Goal: Find specific fact: Find specific fact

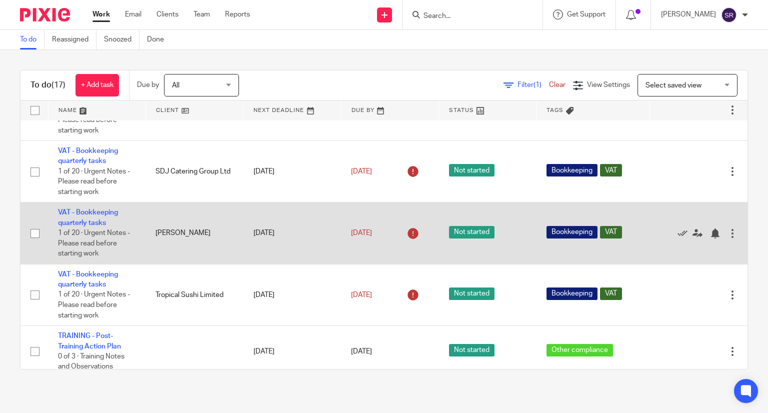
scroll to position [500, 0]
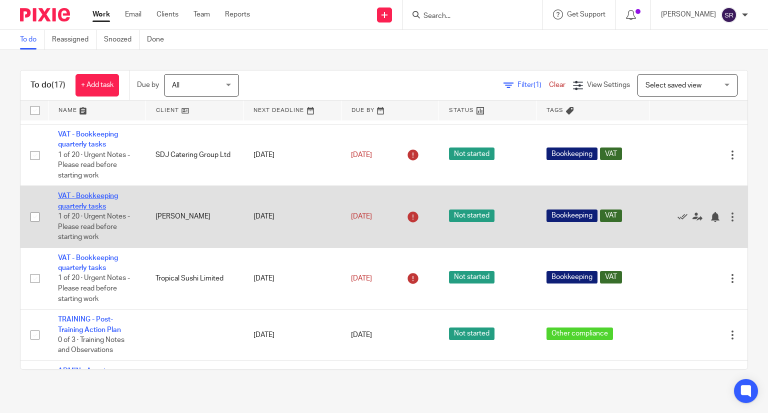
click at [84, 209] on link "VAT - Bookkeeping quarterly tasks" at bounding box center [88, 200] width 60 height 17
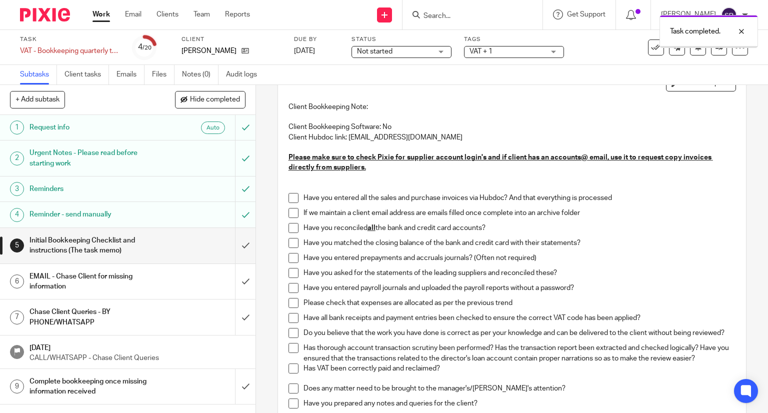
scroll to position [100, 0]
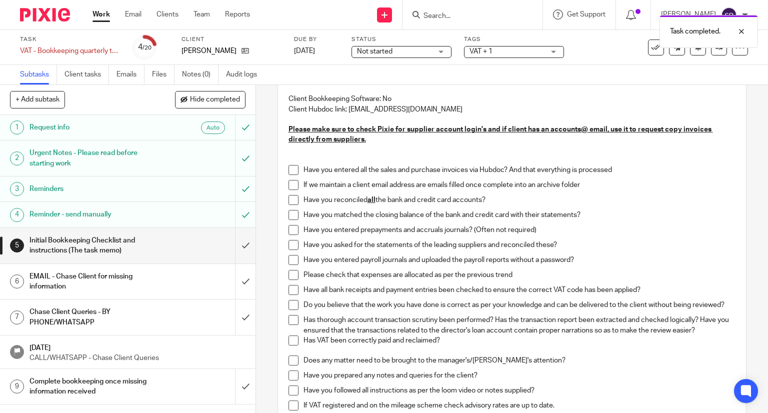
click at [290, 169] on span at bounding box center [293, 170] width 10 height 10
click at [290, 185] on span at bounding box center [293, 185] width 10 height 10
click at [290, 197] on span at bounding box center [293, 200] width 10 height 10
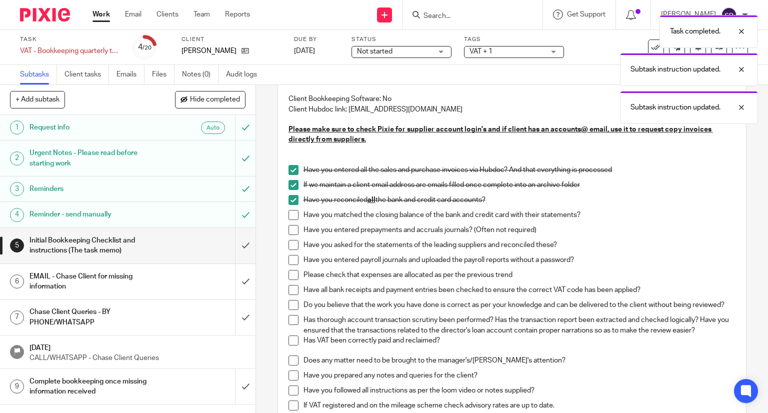
click at [288, 214] on span at bounding box center [293, 215] width 10 height 10
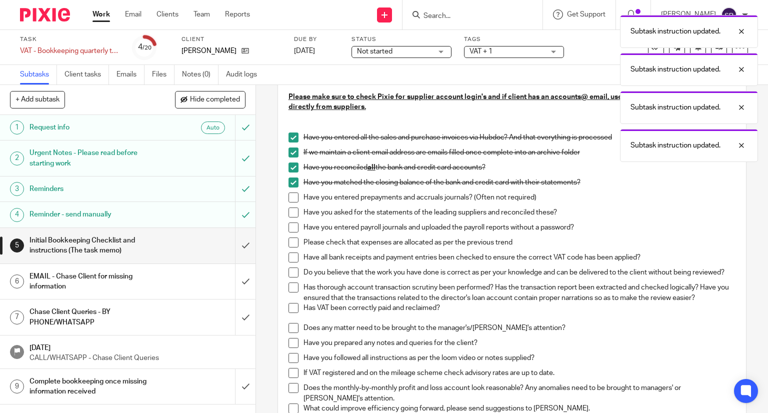
scroll to position [150, 0]
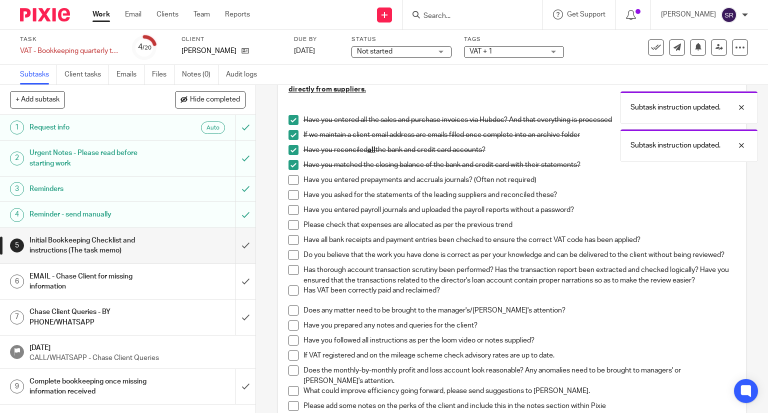
click at [291, 179] on span at bounding box center [293, 180] width 10 height 10
click at [290, 194] on span at bounding box center [293, 195] width 10 height 10
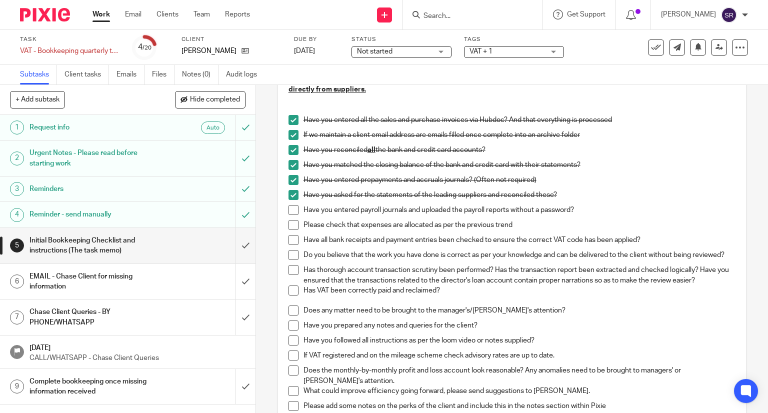
click at [290, 206] on span at bounding box center [293, 210] width 10 height 10
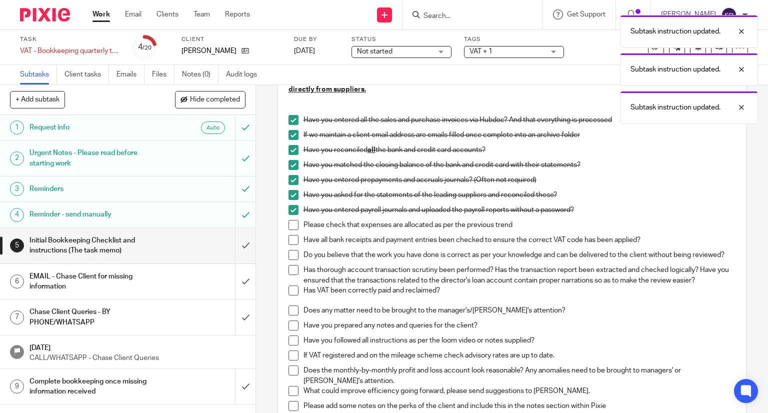
click at [290, 220] on span at bounding box center [293, 225] width 10 height 10
click at [290, 230] on li "Please check that expenses are allocated as per the previous trend" at bounding box center [511, 227] width 447 height 15
click at [290, 250] on span at bounding box center [293, 255] width 10 height 10
click at [288, 238] on span at bounding box center [293, 240] width 10 height 10
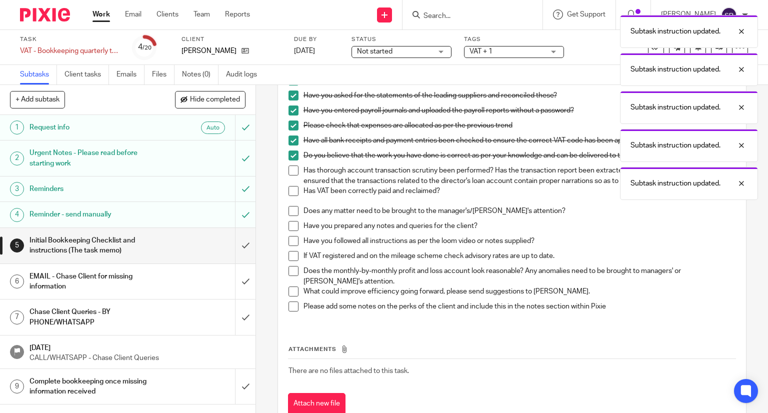
scroll to position [250, 0]
click at [294, 172] on span at bounding box center [293, 170] width 10 height 10
click at [290, 185] on li "Has thorough account transaction scrutiny been performed? Has the transaction r…" at bounding box center [511, 175] width 447 height 20
click at [290, 194] on span at bounding box center [293, 190] width 10 height 10
click at [290, 212] on span at bounding box center [293, 210] width 10 height 10
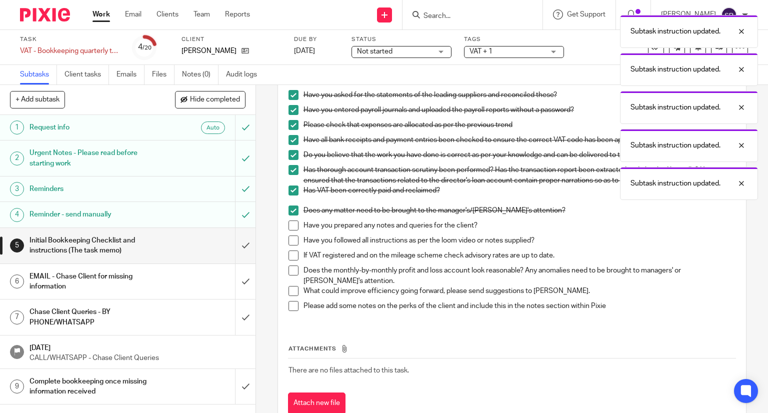
click at [289, 225] on span at bounding box center [293, 225] width 10 height 10
click at [288, 235] on li "Have you prepared any notes and queries for the client?" at bounding box center [511, 227] width 447 height 15
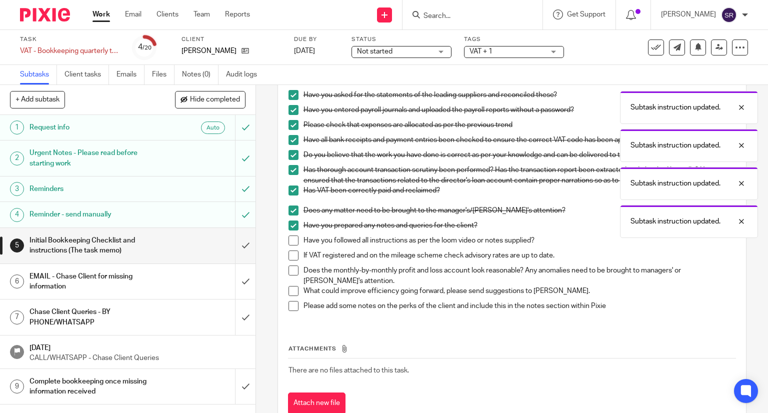
click at [289, 245] on span at bounding box center [293, 240] width 10 height 10
click at [289, 255] on span at bounding box center [293, 255] width 10 height 10
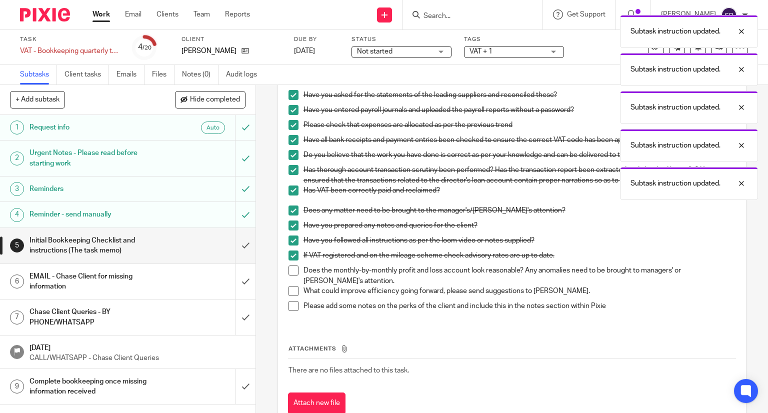
click at [288, 275] on span at bounding box center [293, 270] width 10 height 10
click at [288, 295] on span at bounding box center [293, 291] width 10 height 10
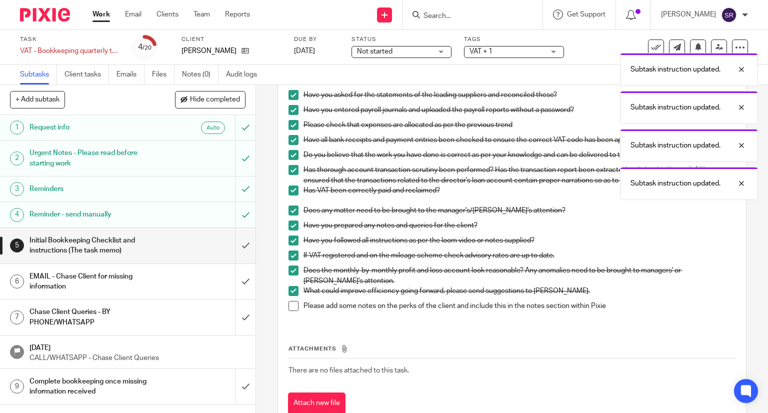
click at [290, 306] on span at bounding box center [293, 306] width 10 height 10
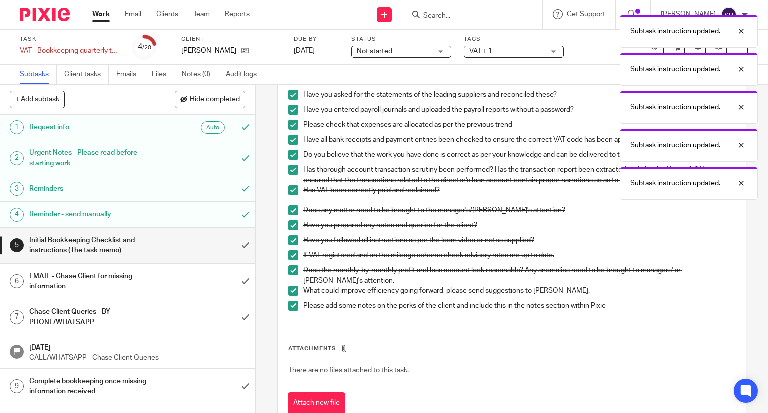
click at [288, 256] on span at bounding box center [293, 255] width 10 height 10
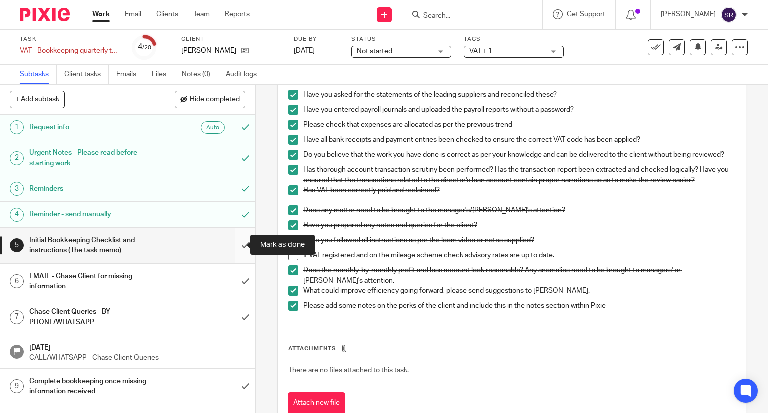
click at [233, 246] on input "submit" at bounding box center [127, 245] width 255 height 35
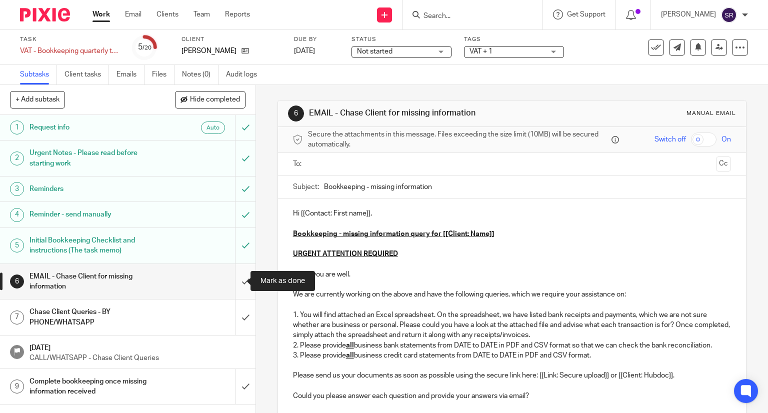
click at [234, 282] on input "submit" at bounding box center [127, 281] width 255 height 35
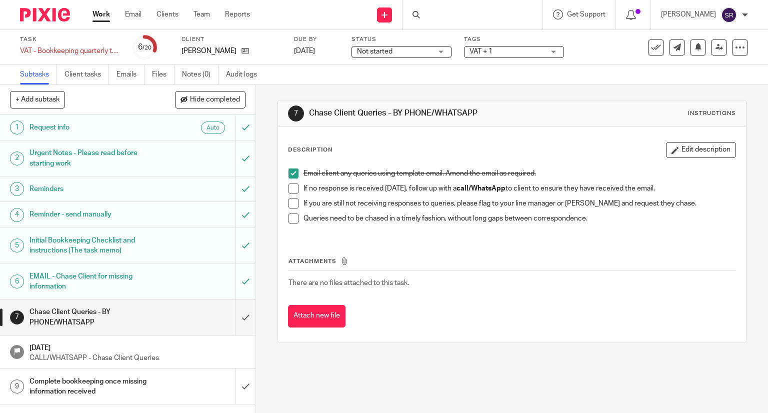
click at [293, 192] on span at bounding box center [293, 188] width 10 height 10
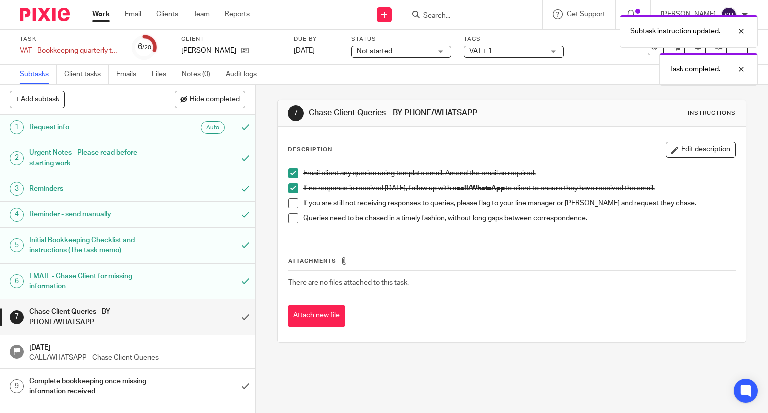
click at [291, 203] on span at bounding box center [293, 203] width 10 height 10
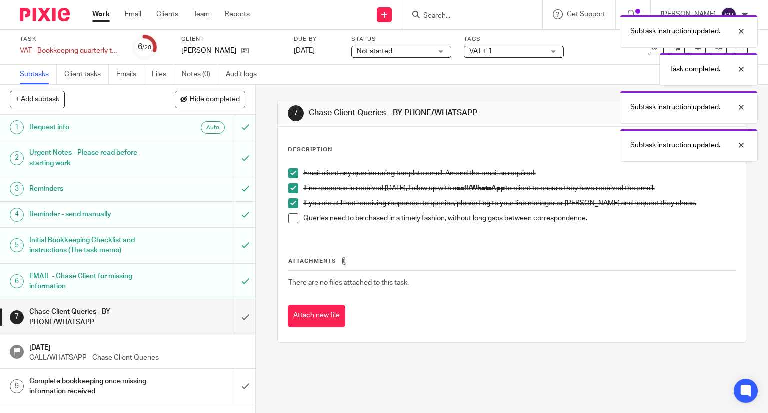
drag, startPoint x: 289, startPoint y: 220, endPoint x: 275, endPoint y: 250, distance: 33.3
click at [289, 220] on span at bounding box center [293, 218] width 10 height 10
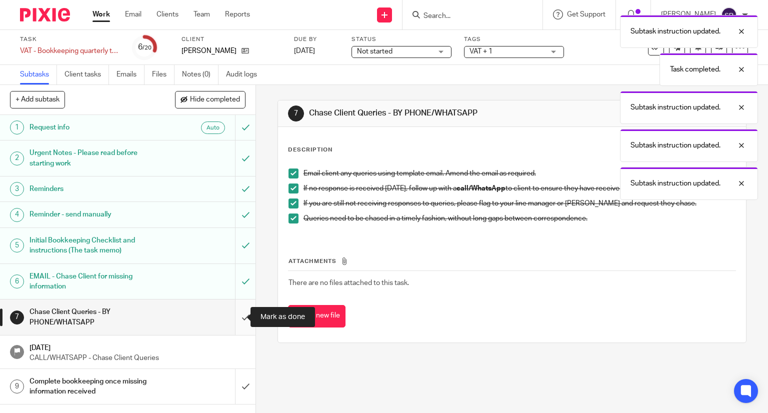
click at [237, 312] on input "submit" at bounding box center [127, 316] width 255 height 35
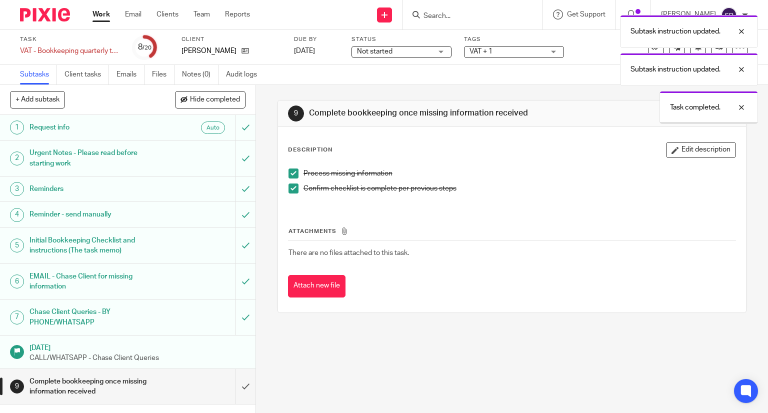
scroll to position [100, 0]
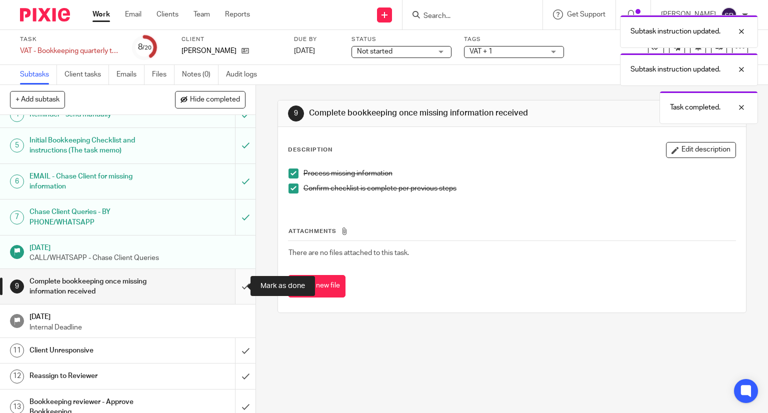
click at [238, 284] on input "submit" at bounding box center [127, 286] width 255 height 35
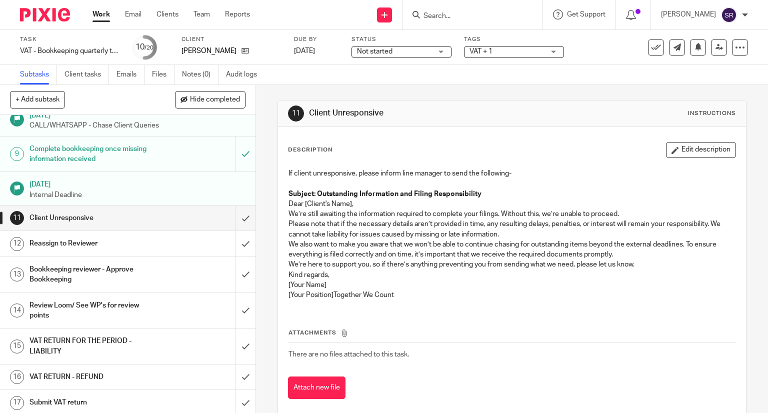
scroll to position [250, 0]
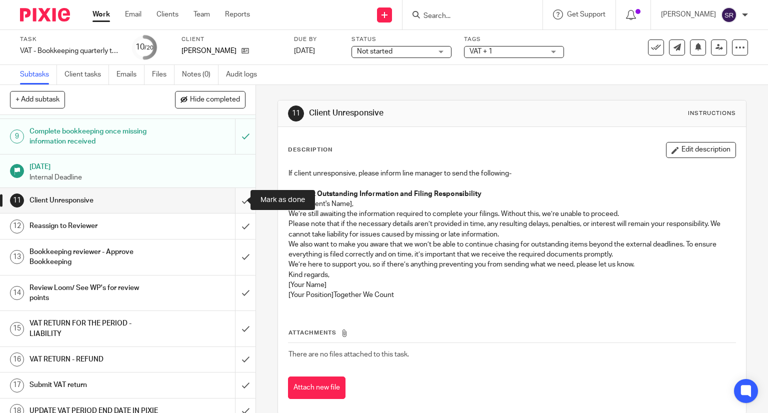
click at [234, 201] on input "submit" at bounding box center [127, 200] width 255 height 25
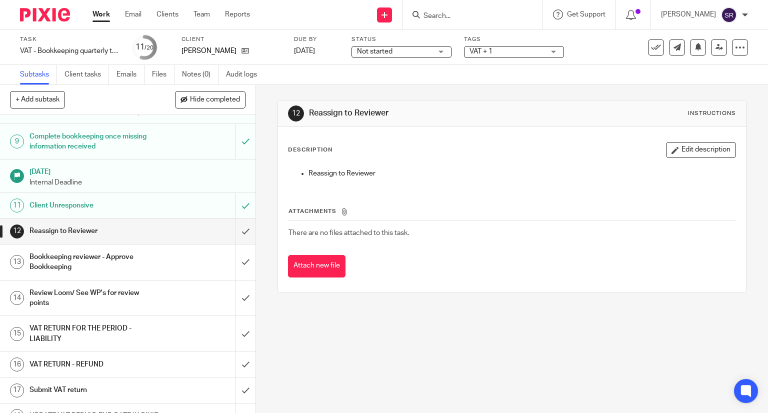
scroll to position [250, 0]
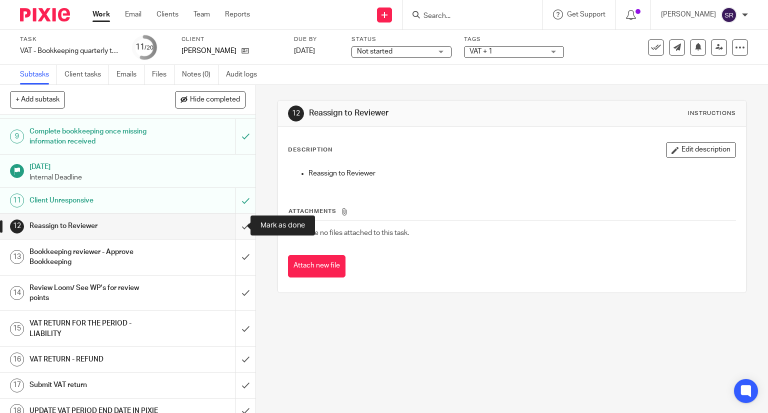
click at [237, 221] on input "submit" at bounding box center [127, 225] width 255 height 25
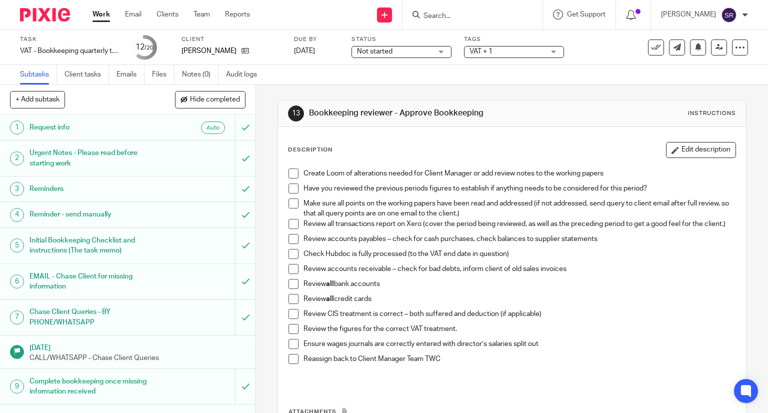
click at [110, 16] on link "Work" at bounding box center [100, 14] width 17 height 10
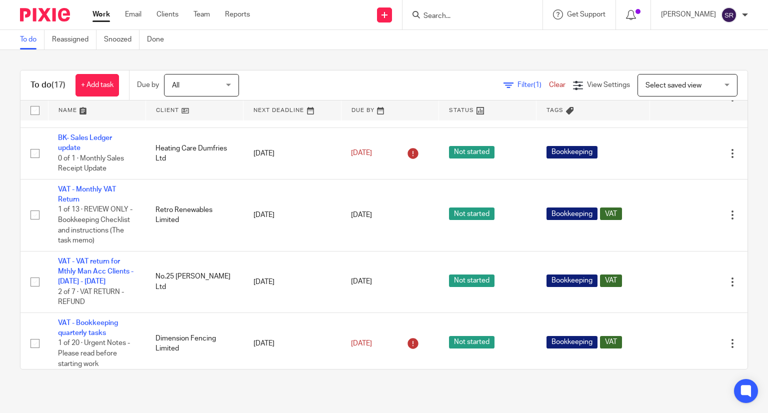
scroll to position [350, 0]
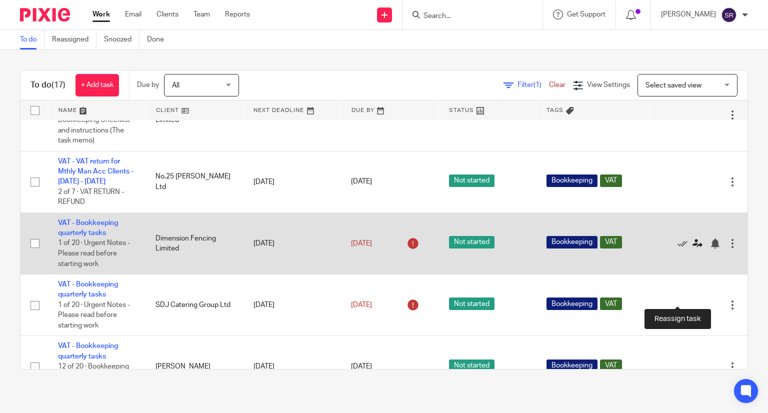
click at [692, 248] on icon at bounding box center [697, 243] width 10 height 10
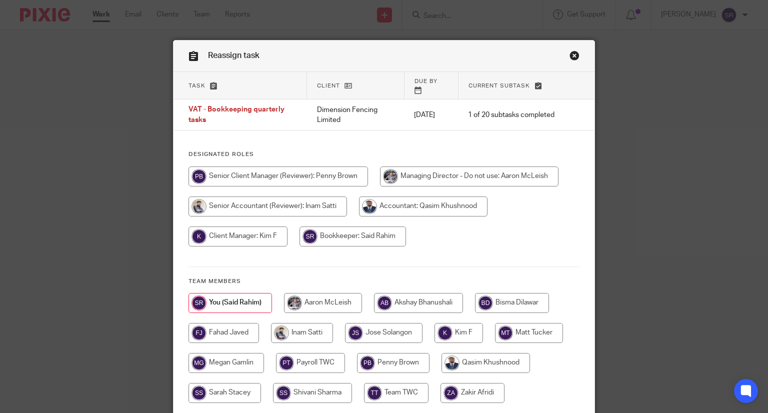
click at [395, 296] on input "radio" at bounding box center [418, 303] width 89 height 20
radio input "true"
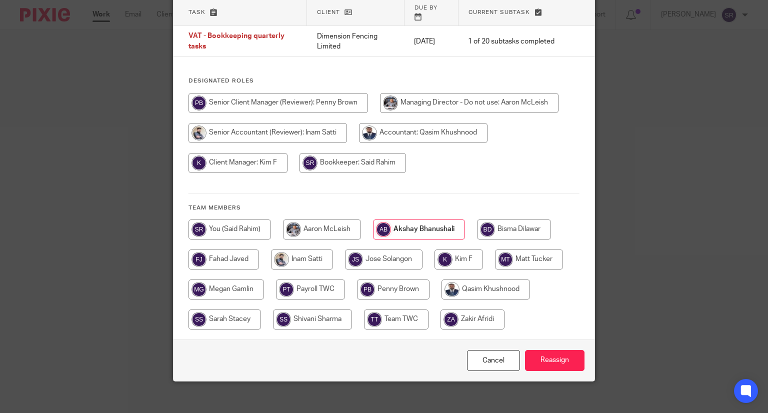
scroll to position [74, 0]
click at [548, 354] on input "Reassign" at bounding box center [554, 359] width 59 height 21
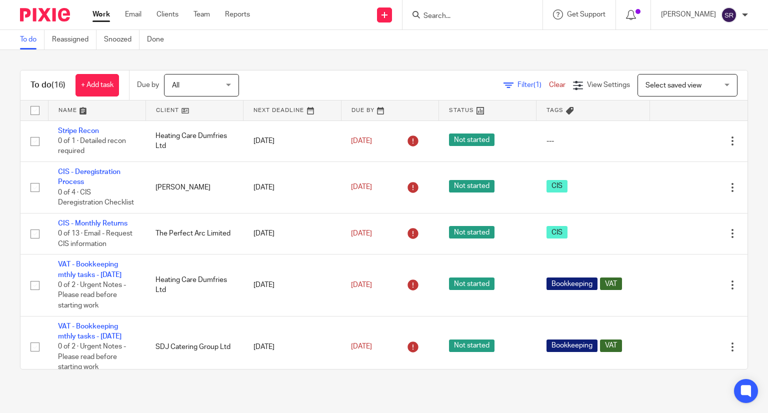
click at [454, 26] on div at bounding box center [472, 14] width 140 height 29
click at [455, 22] on div at bounding box center [472, 14] width 140 height 29
click at [456, 16] on input "Search" at bounding box center [467, 16] width 90 height 9
type input "tropical suh"
click button "submit" at bounding box center [0, 0] width 0 height 0
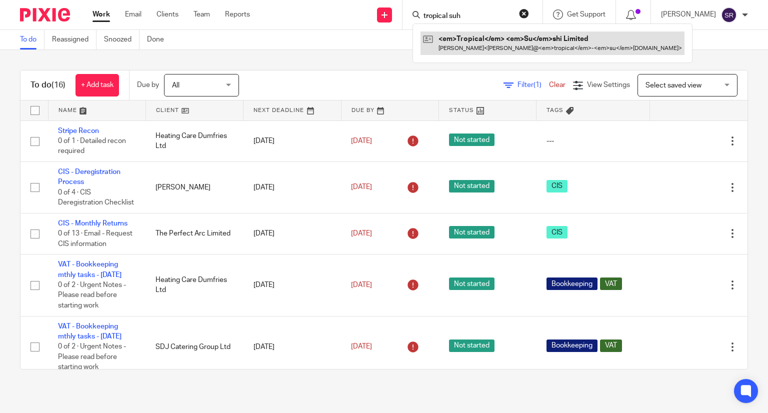
click at [465, 37] on link at bounding box center [552, 42] width 264 height 23
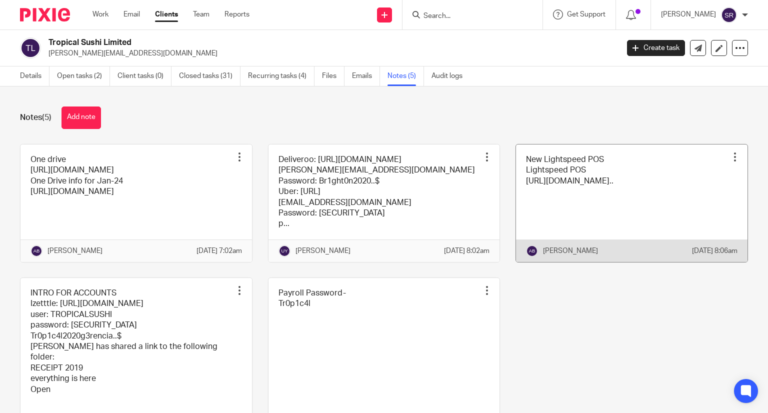
click at [588, 224] on link at bounding box center [631, 202] width 231 height 117
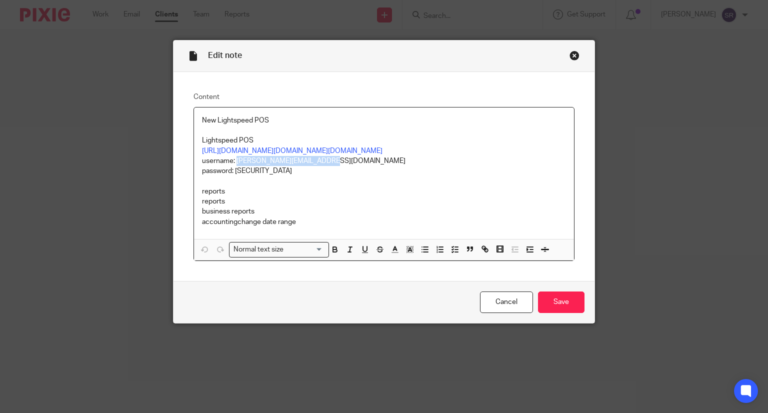
drag, startPoint x: 322, startPoint y: 223, endPoint x: 233, endPoint y: 222, distance: 89.0
click at [233, 176] on p "username: ornela@tropical-sushi.com password: Tr0p1c4l" at bounding box center [384, 166] width 364 height 20
copy p "[PERSON_NAME][EMAIL_ADDRESS][DOMAIN_NAME]"
drag, startPoint x: 266, startPoint y: 235, endPoint x: 234, endPoint y: 231, distance: 32.2
click at [234, 176] on p "username: ornela@tropical-sushi.com password: Tr0p1c4l" at bounding box center [384, 166] width 364 height 20
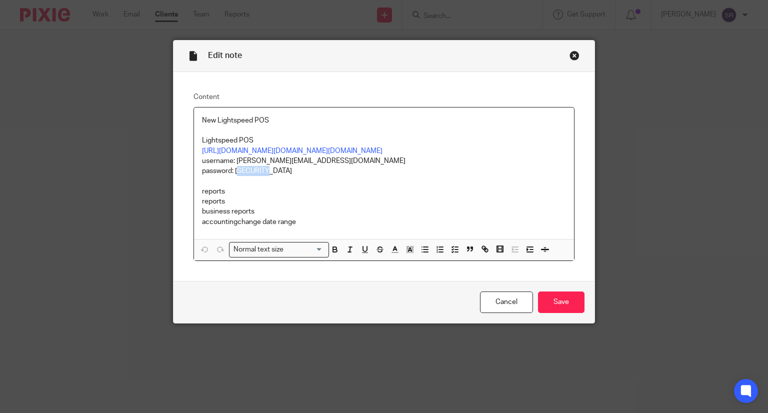
copy p "Tr0p1c4l"
click at [570, 56] on div "Close this dialog window" at bounding box center [574, 55] width 10 height 10
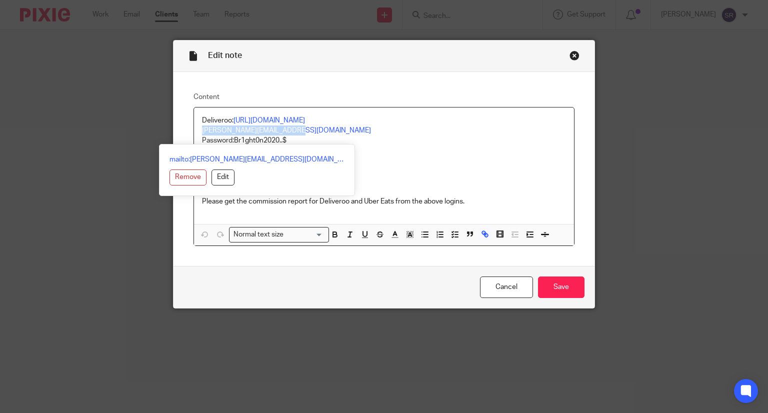
drag, startPoint x: 290, startPoint y: 139, endPoint x: 196, endPoint y: 140, distance: 93.5
click at [196, 140] on div "Deliveroo: [URL][DOMAIN_NAME] [PERSON_NAME][EMAIL_ADDRESS][DOMAIN_NAME] Passwor…" at bounding box center [384, 165] width 380 height 116
copy link "[PERSON_NAME][EMAIL_ADDRESS][DOMAIN_NAME]"
drag, startPoint x: 290, startPoint y: 148, endPoint x: 254, endPoint y: 148, distance: 36.0
click at [254, 148] on div "mailto:[PERSON_NAME][EMAIL_ADDRESS][DOMAIN_NAME] Remove Edit" at bounding box center [257, 170] width 196 height 52
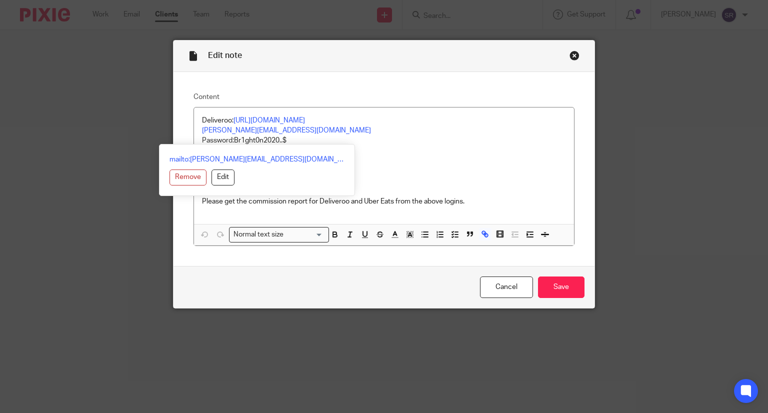
click at [344, 146] on p "Deliveroo: [URL][DOMAIN_NAME] [PERSON_NAME][EMAIL_ADDRESS][DOMAIN_NAME] Passwor…" at bounding box center [384, 130] width 364 height 30
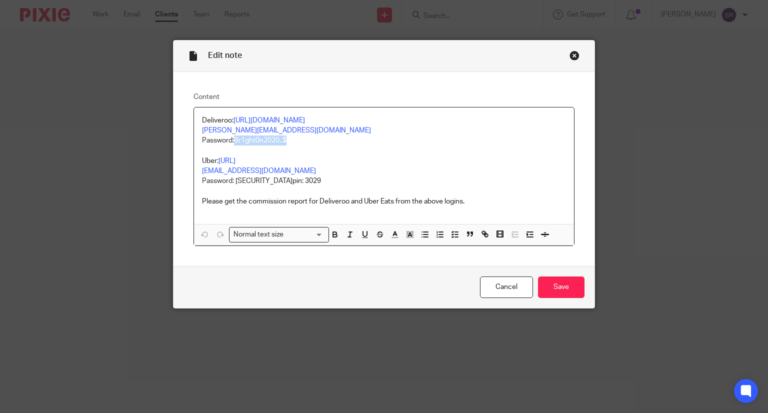
drag, startPoint x: 290, startPoint y: 154, endPoint x: 233, endPoint y: 152, distance: 57.0
click at [233, 146] on p "Deliveroo: [URL][DOMAIN_NAME] [PERSON_NAME][EMAIL_ADDRESS][DOMAIN_NAME] Passwor…" at bounding box center [384, 130] width 364 height 30
copy p "Br1ght0n2020..$"
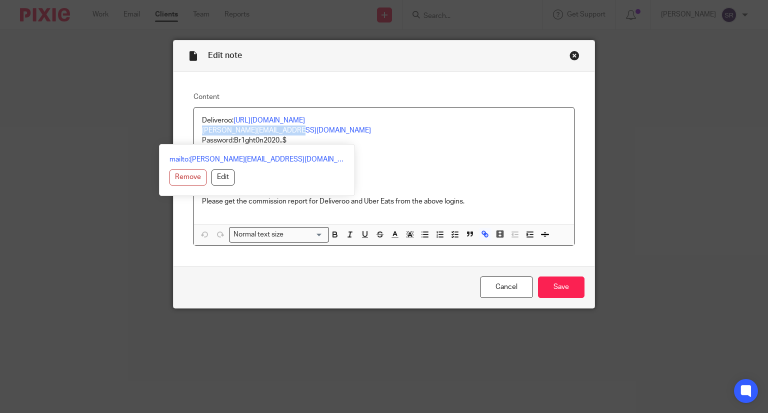
drag, startPoint x: 304, startPoint y: 138, endPoint x: 195, endPoint y: 140, distance: 108.5
click at [195, 140] on div "Deliveroo: [URL][DOMAIN_NAME] [PERSON_NAME][EMAIL_ADDRESS][DOMAIN_NAME] Passwor…" at bounding box center [384, 165] width 380 height 116
copy link "[PERSON_NAME][EMAIL_ADDRESS][DOMAIN_NAME]"
drag, startPoint x: 266, startPoint y: 170, endPoint x: 189, endPoint y: 262, distance: 119.6
click at [181, 266] on div "Content Deliveroo: [URL][DOMAIN_NAME] [PERSON_NAME][EMAIL_ADDRESS][DOMAIN_NAME]…" at bounding box center [383, 169] width 421 height 194
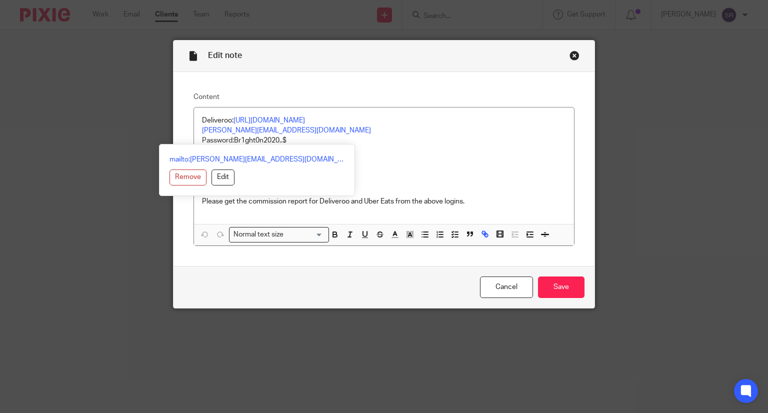
click at [433, 186] on p "Uber: [URL] [EMAIL_ADDRESS][DOMAIN_NAME] Password: [SECURITY_DATA] pin: 3029" at bounding box center [384, 171] width 364 height 30
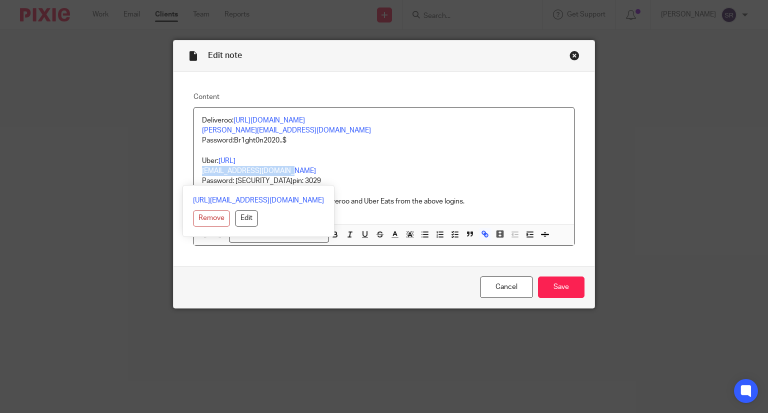
drag, startPoint x: 287, startPoint y: 181, endPoint x: 194, endPoint y: 180, distance: 93.0
click at [194, 180] on div "Deliveroo: [URL][DOMAIN_NAME] [PERSON_NAME][EMAIL_ADDRESS][DOMAIN_NAME] Passwor…" at bounding box center [384, 165] width 380 height 116
copy link "[EMAIL_ADDRESS][DOMAIN_NAME]"
drag, startPoint x: 263, startPoint y: 193, endPoint x: 243, endPoint y: 192, distance: 20.0
click at [243, 192] on div "[URL][EMAIL_ADDRESS][DOMAIN_NAME] Remove Edit" at bounding box center [258, 211] width 152 height 52
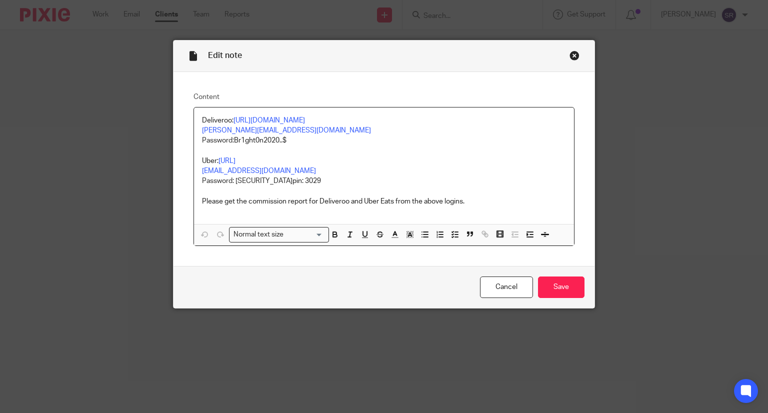
click at [356, 186] on p "Uber: [URL] [EMAIL_ADDRESS][DOMAIN_NAME] Password: [SECURITY_DATA] pin: 3029" at bounding box center [384, 171] width 364 height 30
drag, startPoint x: 262, startPoint y: 190, endPoint x: 232, endPoint y: 188, distance: 30.6
click at [232, 184] on span "Password: [SECURITY_DATA]" at bounding box center [247, 180] width 90 height 7
copy span "Poke3029"
